Goal: Find specific page/section: Find specific page/section

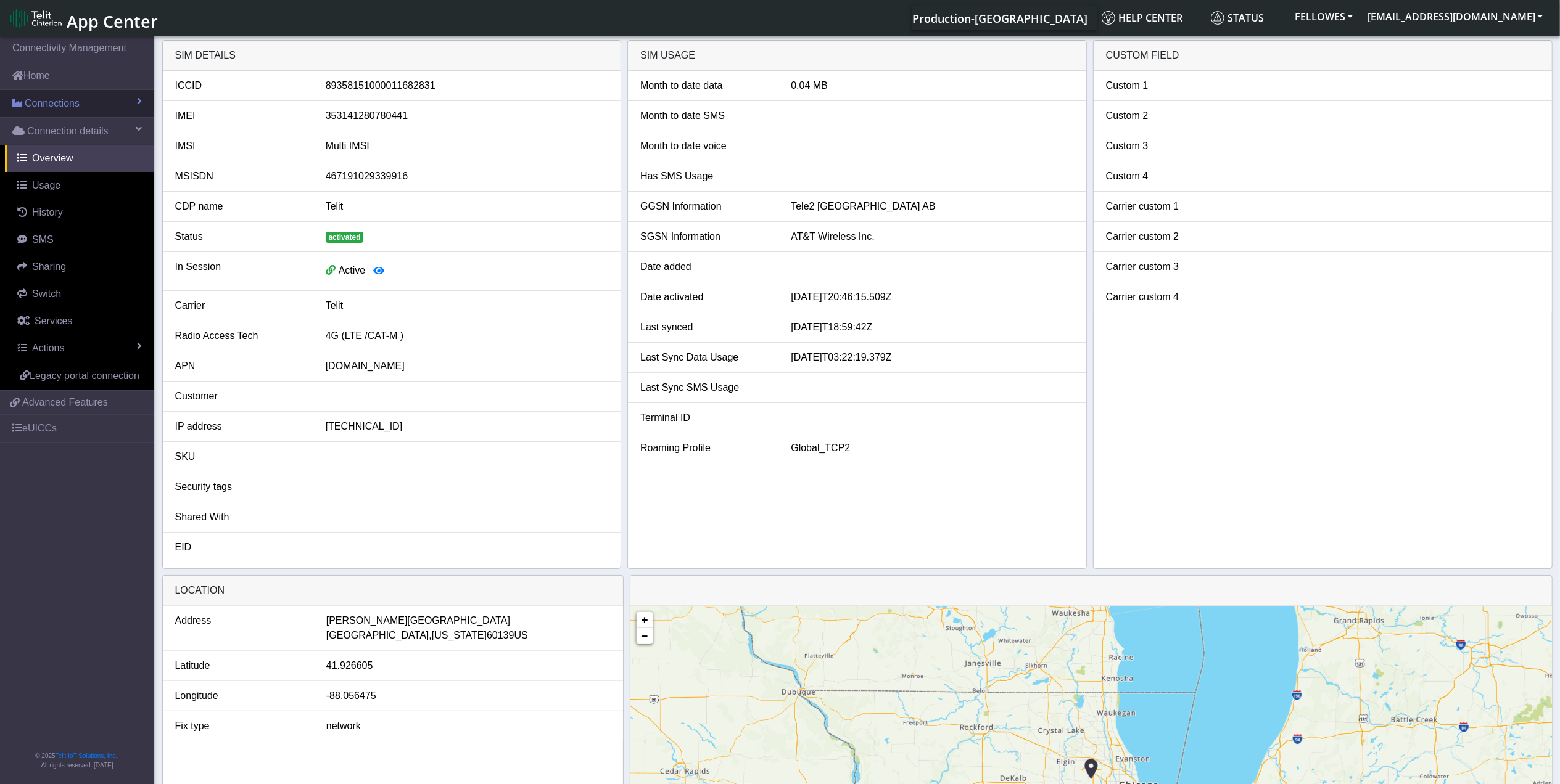
click at [63, 107] on span "Connections" at bounding box center [51, 104] width 55 height 15
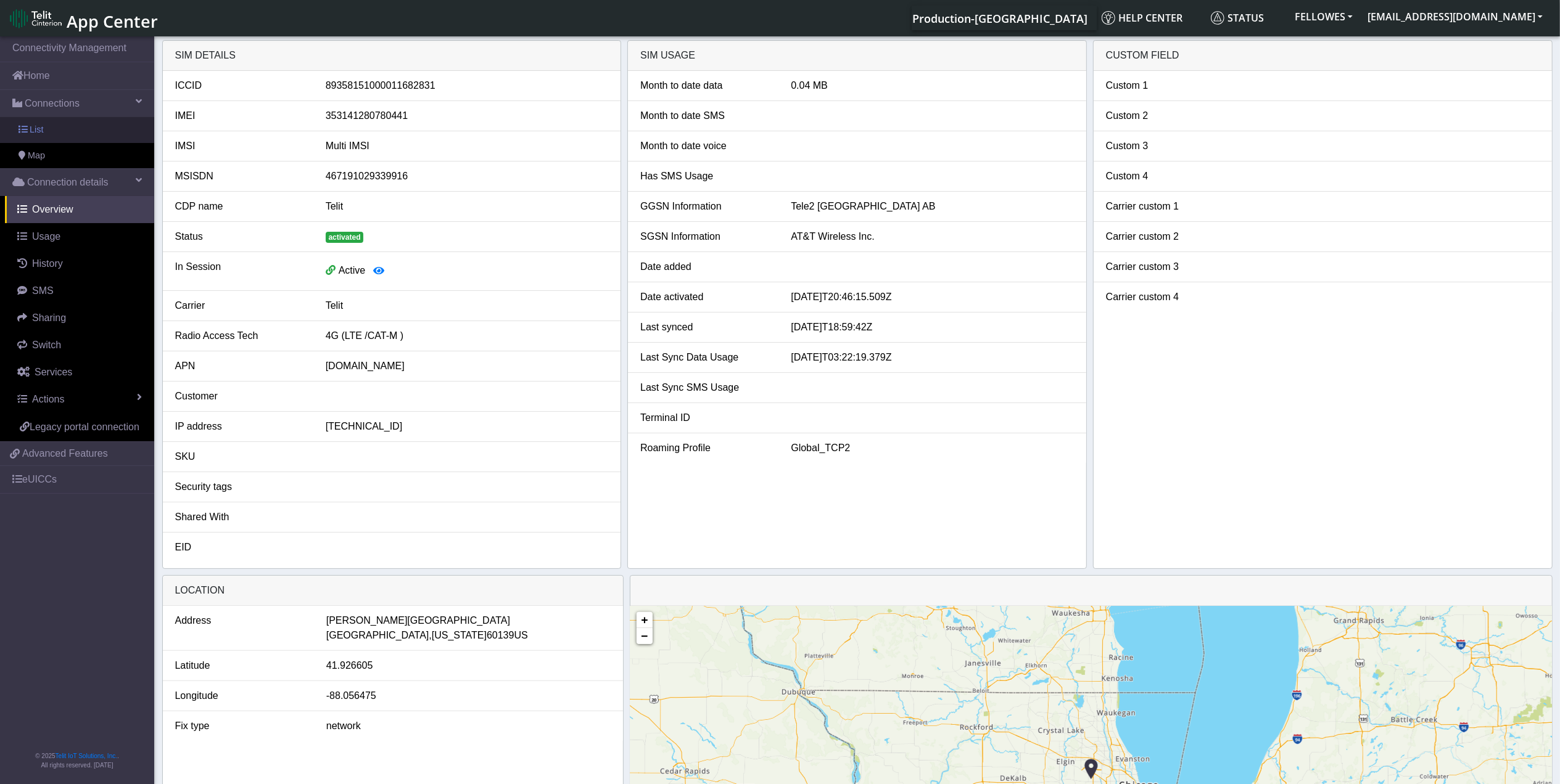
click at [75, 130] on link "List" at bounding box center [77, 131] width 154 height 26
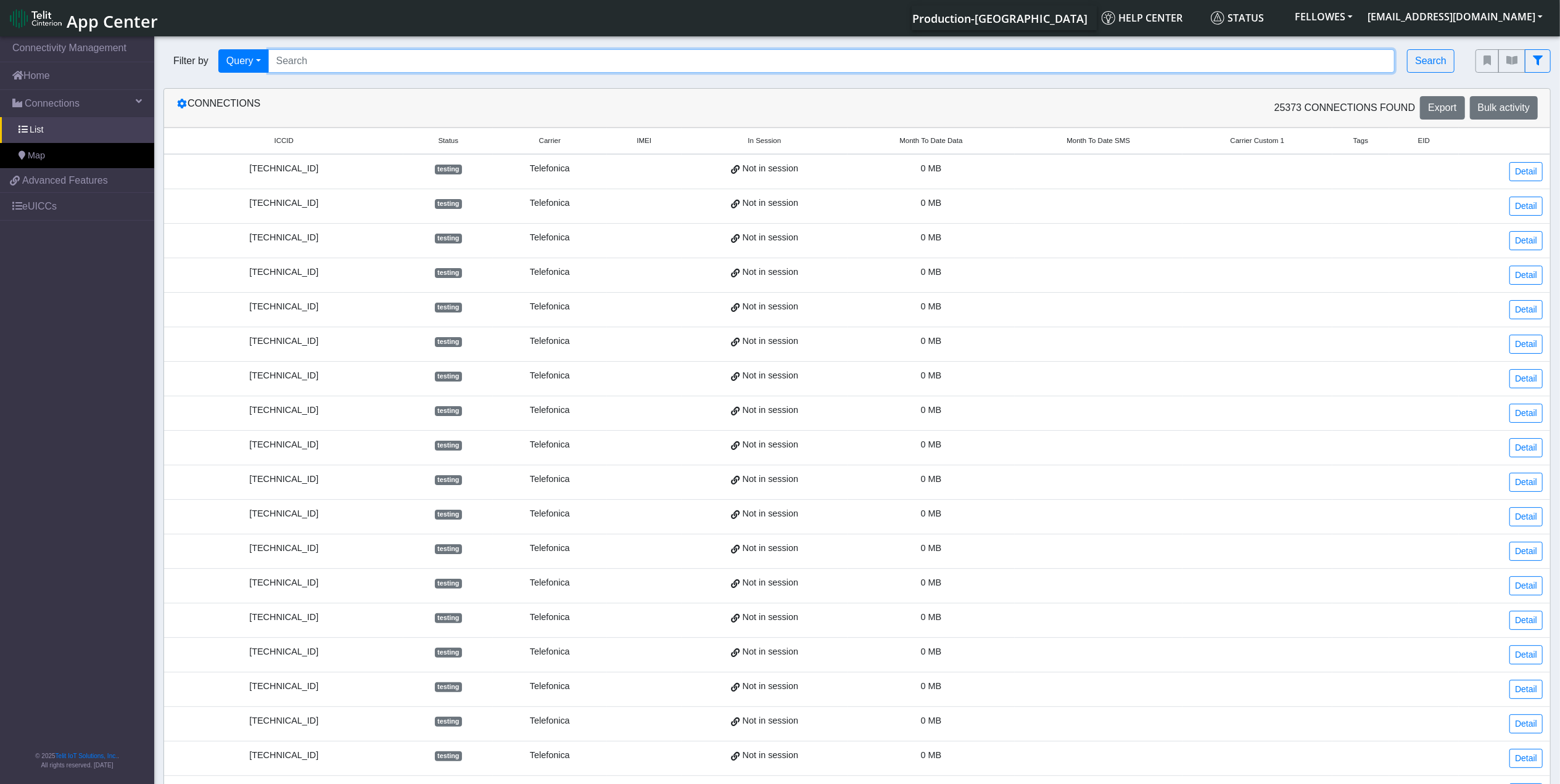
click at [367, 51] on input "Search..." at bounding box center [832, 60] width 1127 height 24
paste input "89011704324032830535"
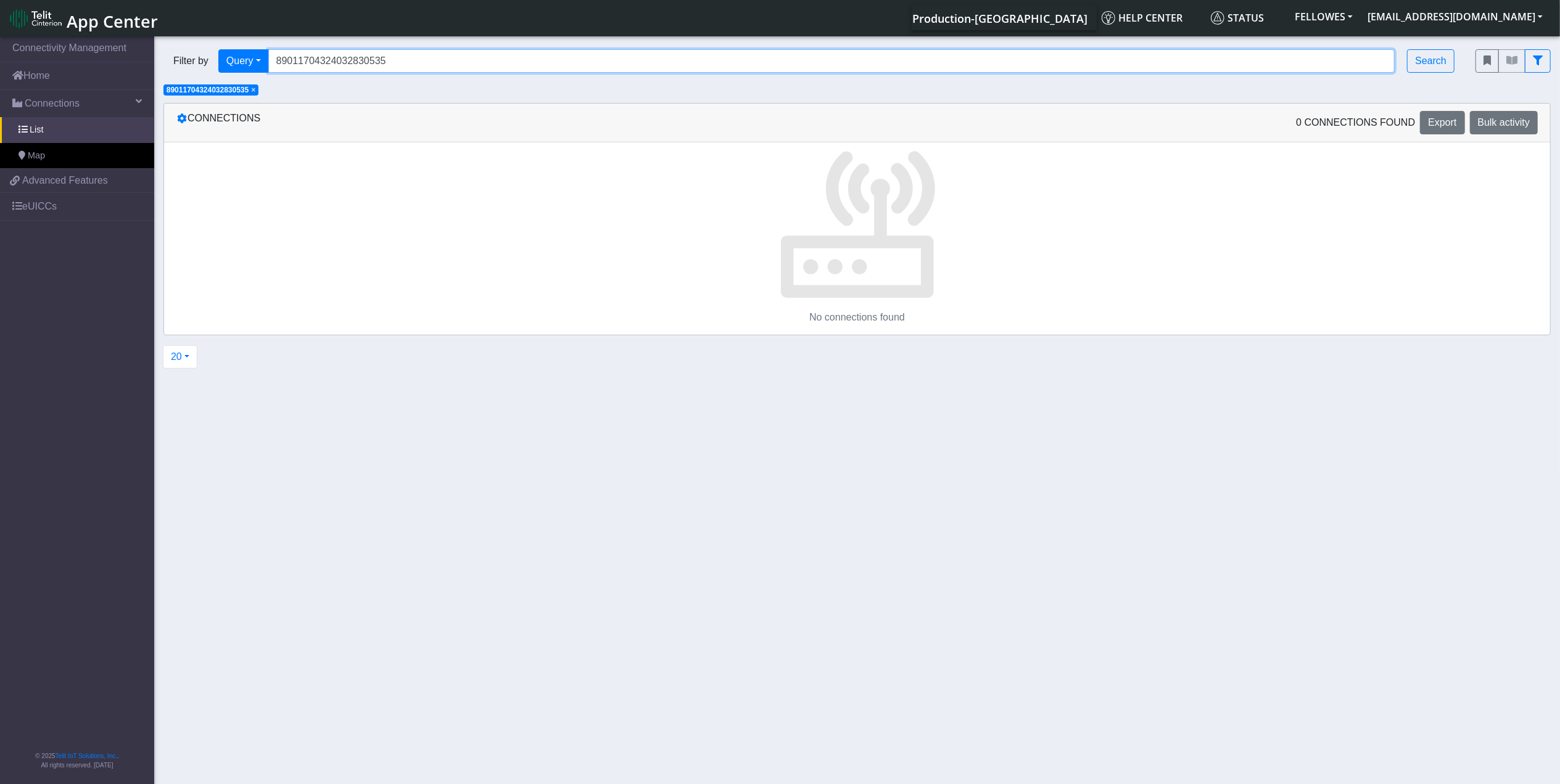
click at [398, 55] on input "89011704324032830535" at bounding box center [832, 60] width 1127 height 24
click at [398, 54] on input "89011704324032830535" at bounding box center [832, 60] width 1127 height 24
paste input "353141288007656"
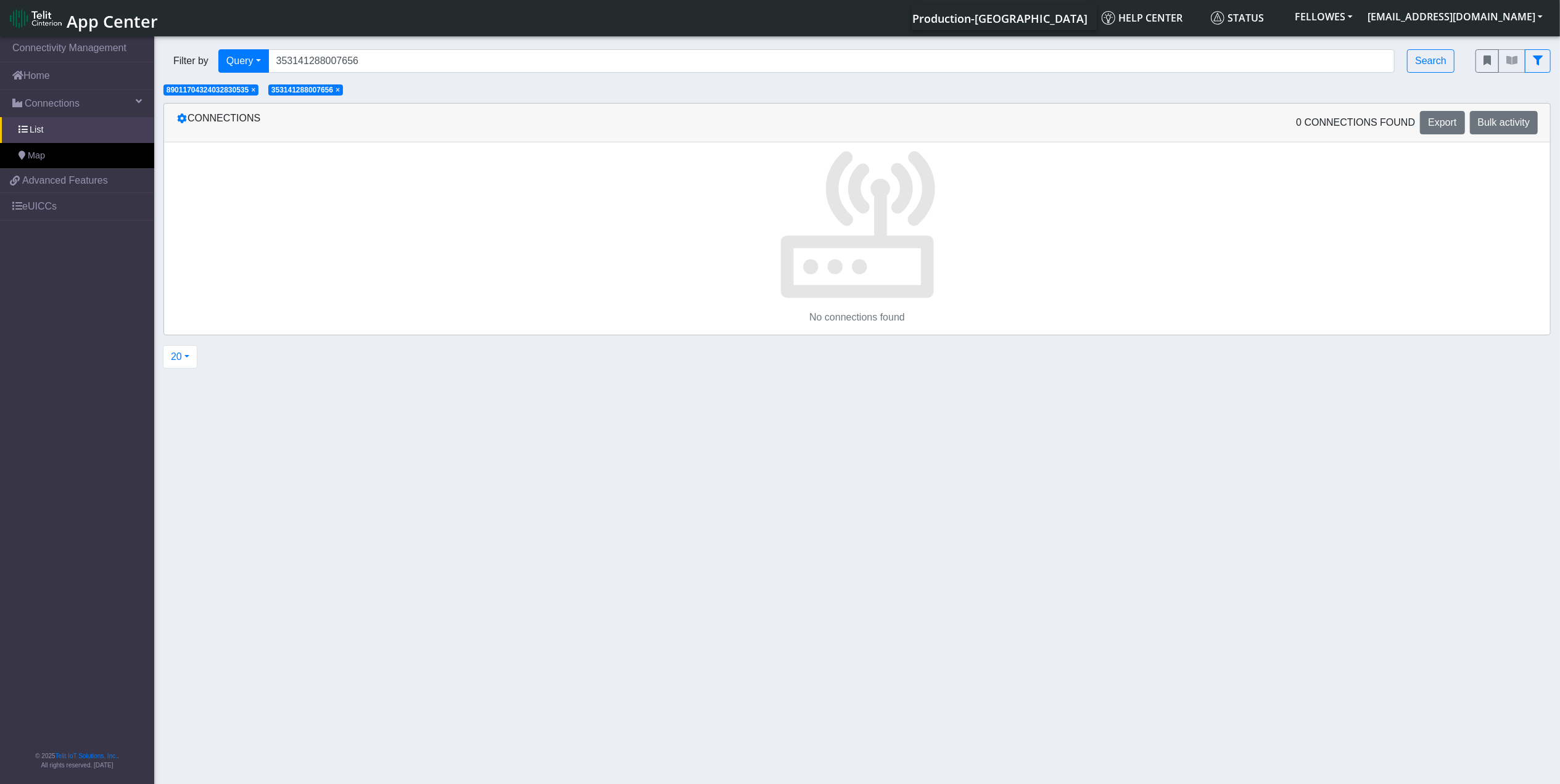
click at [256, 89] on span "×" at bounding box center [252, 90] width 4 height 9
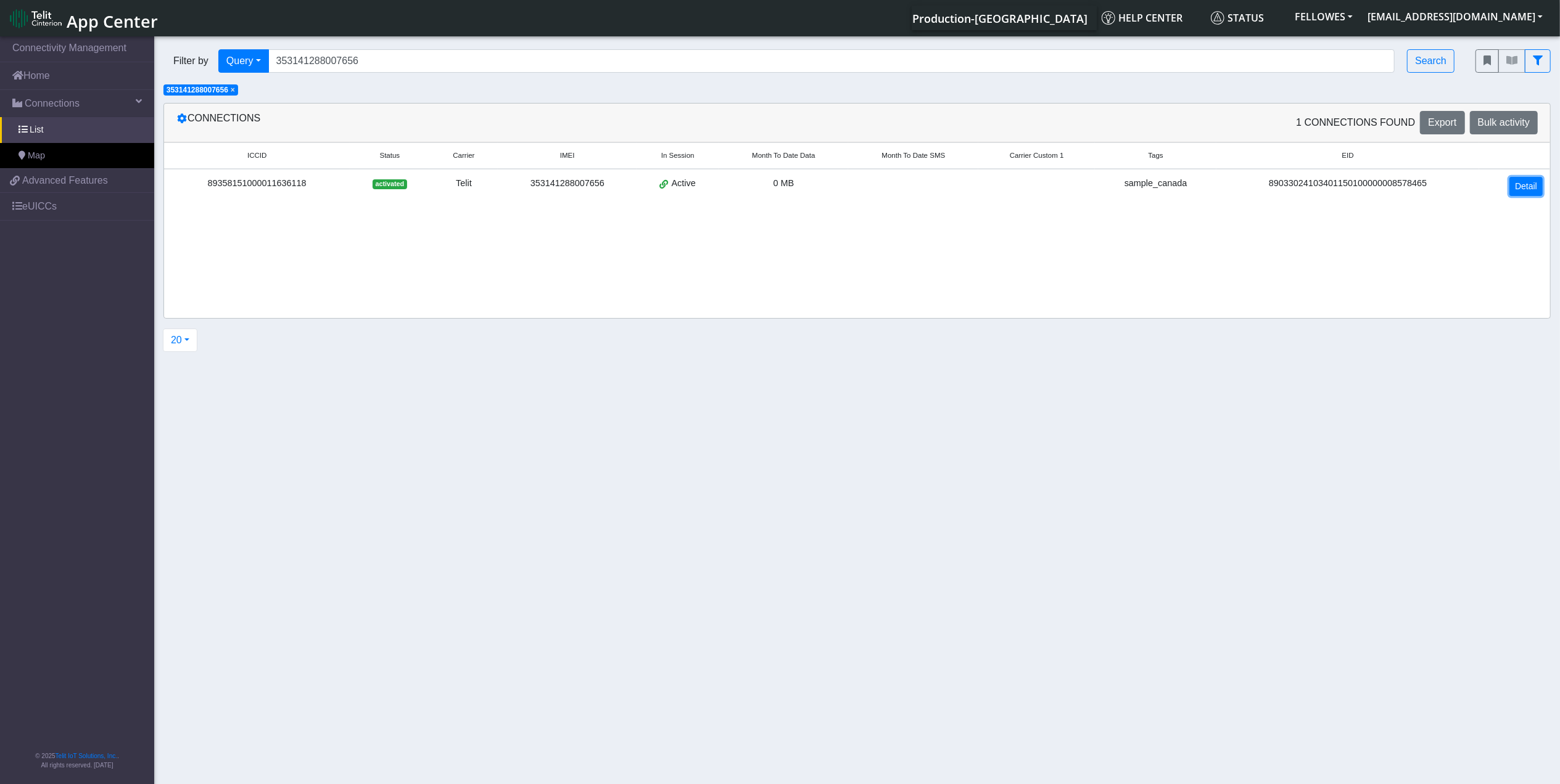
click at [1524, 190] on link "Detail" at bounding box center [1526, 186] width 33 height 19
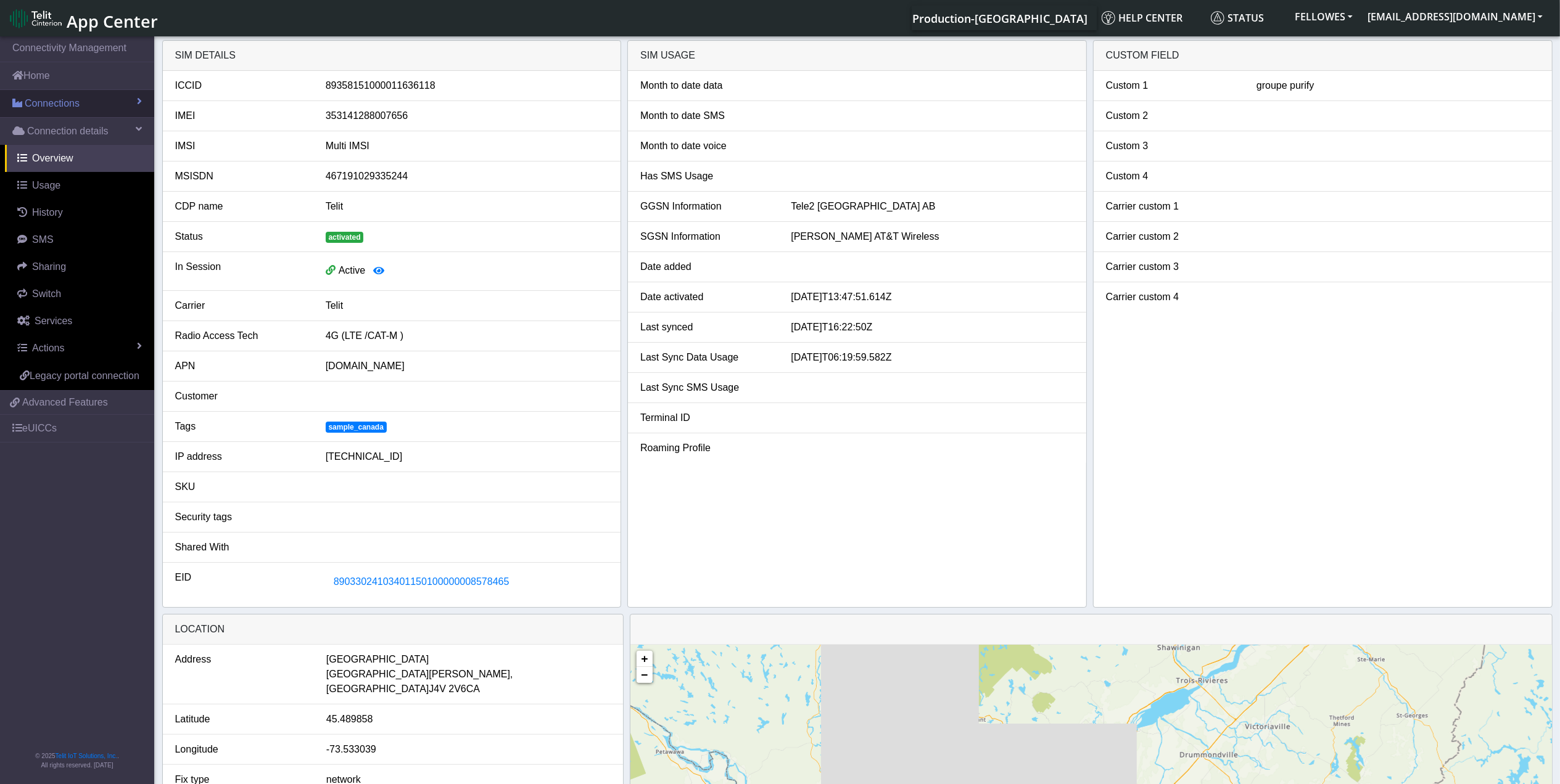
click at [64, 97] on span "Connections" at bounding box center [51, 104] width 55 height 15
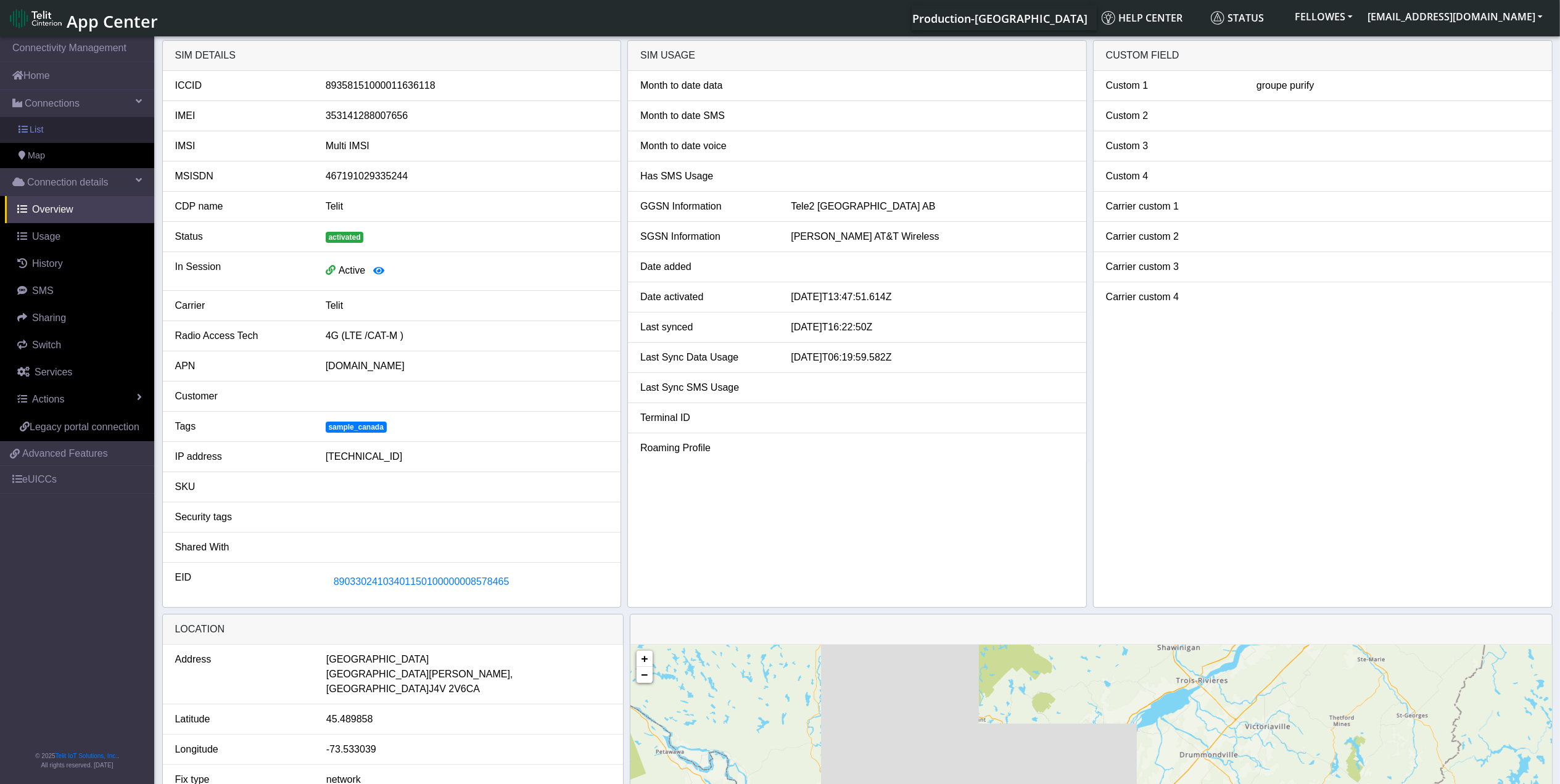
click at [89, 126] on link "List" at bounding box center [77, 131] width 154 height 26
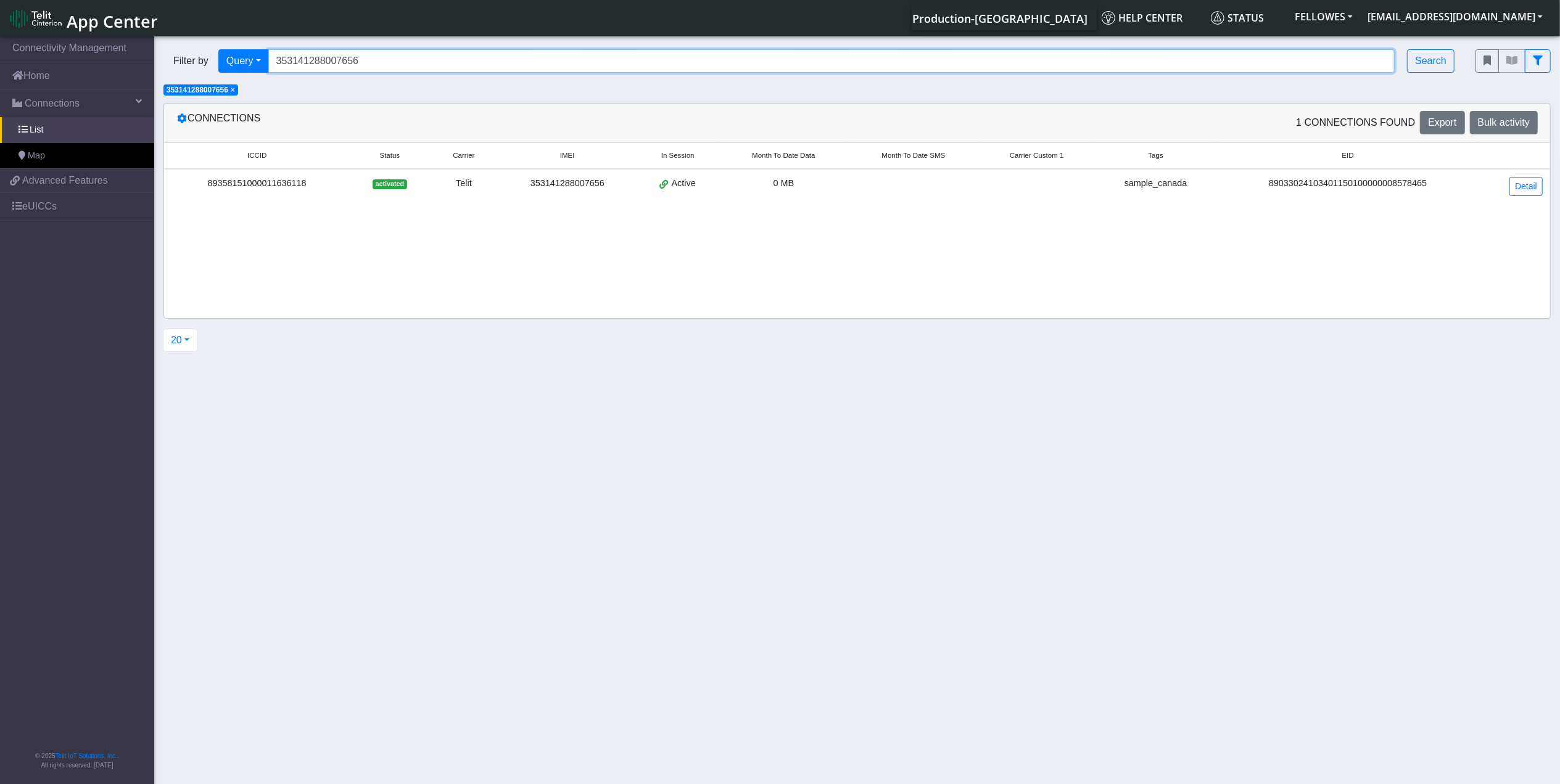
click at [440, 49] on input "353141288007656" at bounding box center [832, 60] width 1127 height 24
paste input "36275"
type input "353141288036275"
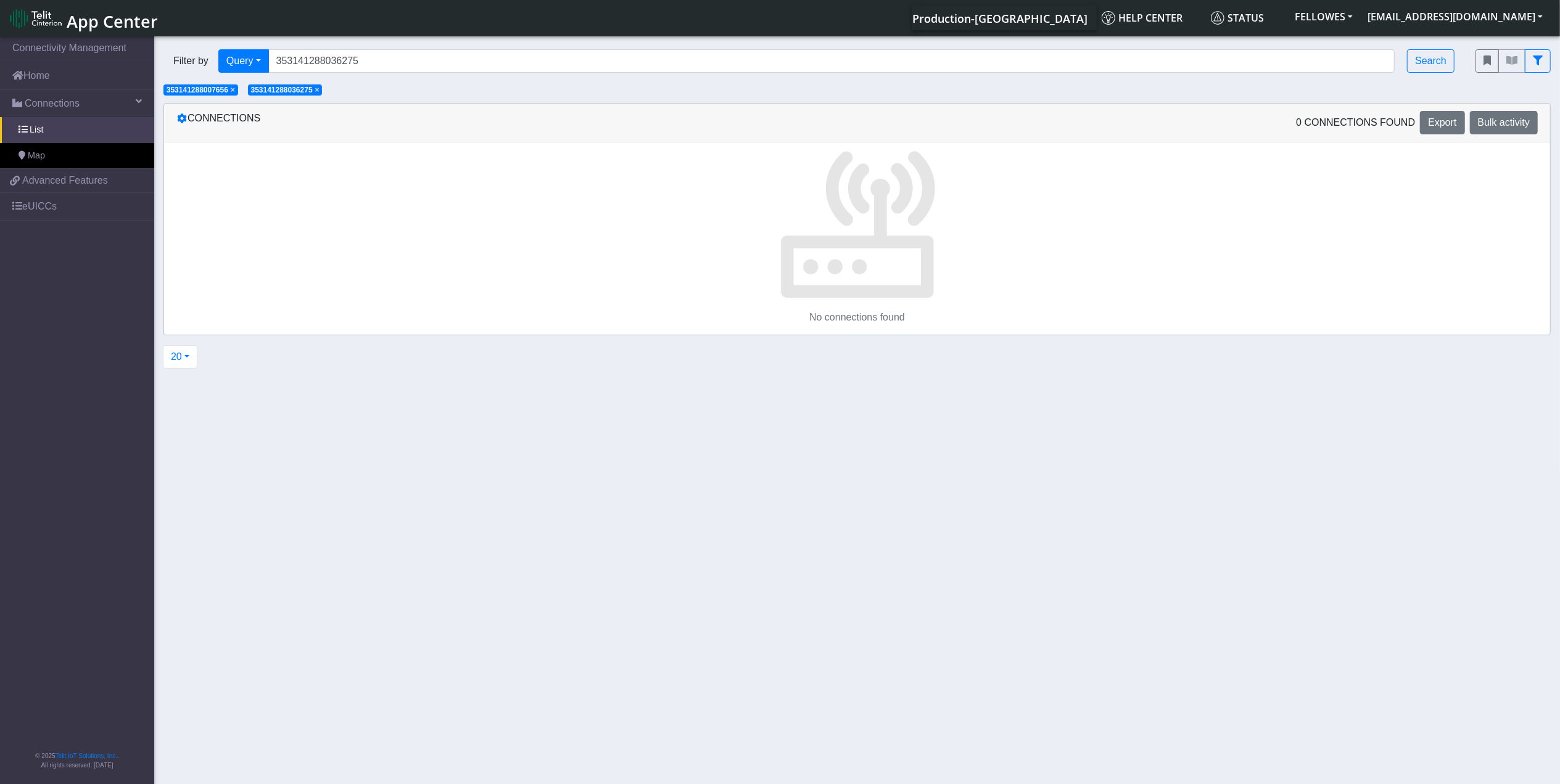
click at [235, 89] on span "×" at bounding box center [233, 90] width 4 height 9
